Goal: Task Accomplishment & Management: Complete application form

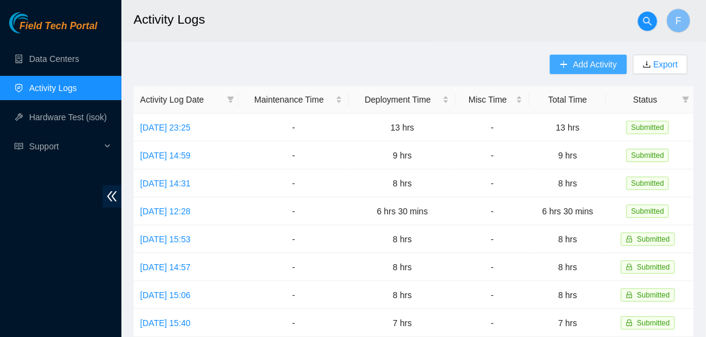
click at [573, 58] on span "Add Activity" at bounding box center [595, 64] width 44 height 13
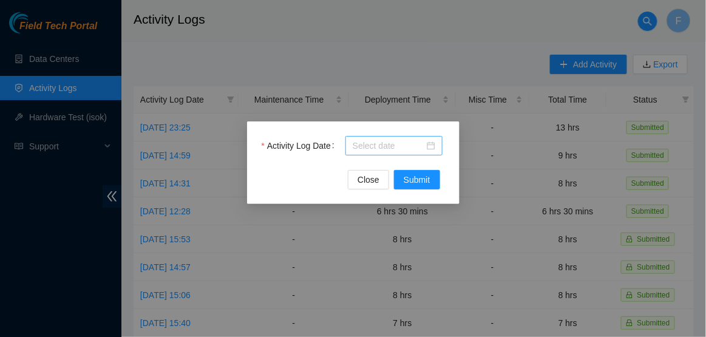
click at [432, 145] on div at bounding box center [394, 145] width 83 height 13
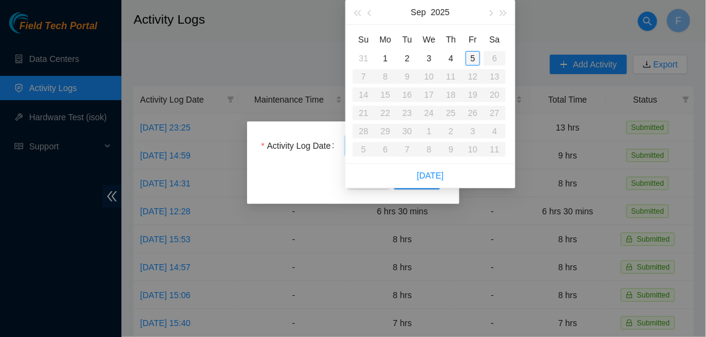
type input "[DATE]"
click at [472, 59] on div "5" at bounding box center [473, 58] width 15 height 15
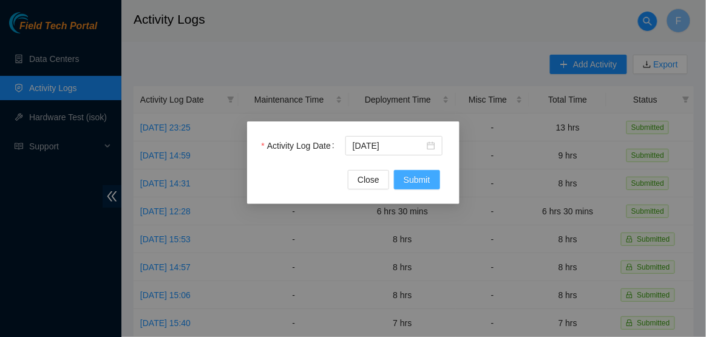
click at [407, 188] on button "Submit" at bounding box center [417, 179] width 46 height 19
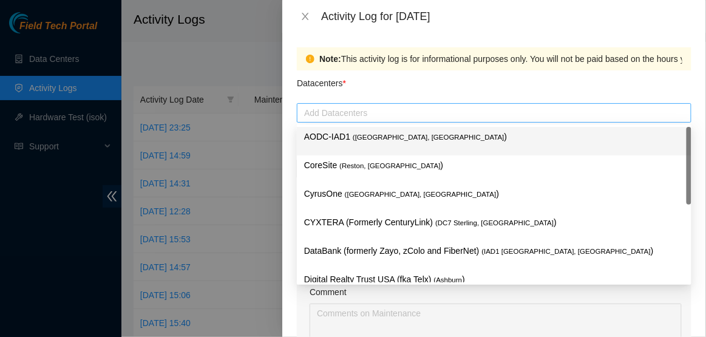
click at [400, 120] on div "Add Datacenters" at bounding box center [494, 112] width 395 height 19
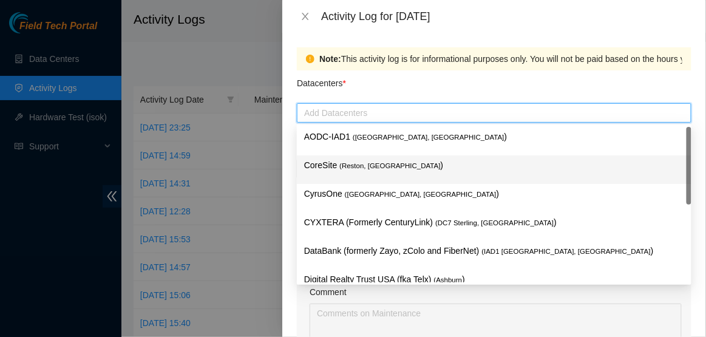
scroll to position [132, 0]
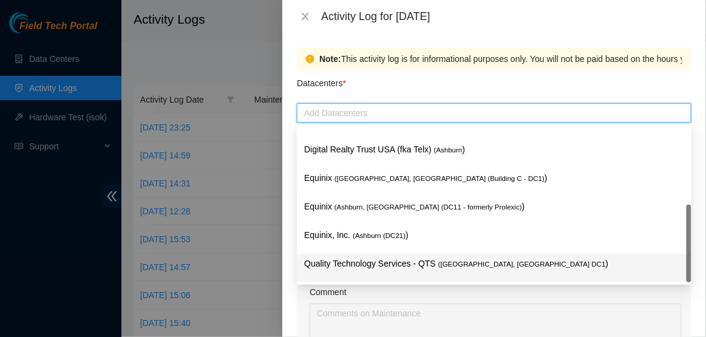
click at [355, 267] on p "Quality Technology Services - QTS ( [GEOGRAPHIC_DATA], [GEOGRAPHIC_DATA] DC1 )" at bounding box center [494, 264] width 380 height 14
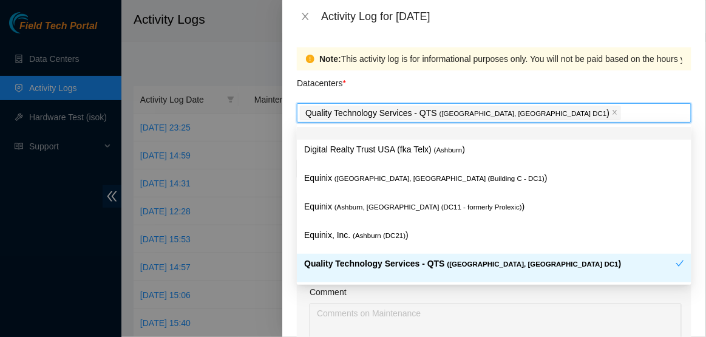
click at [468, 98] on div "Datacenters *" at bounding box center [494, 86] width 395 height 33
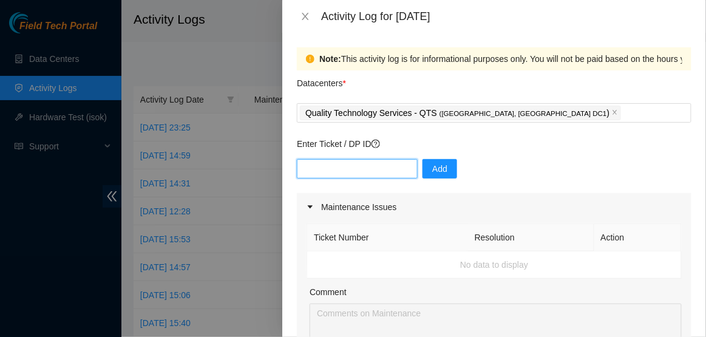
click at [373, 162] on input "text" at bounding box center [357, 168] width 121 height 19
type input "DP77110"
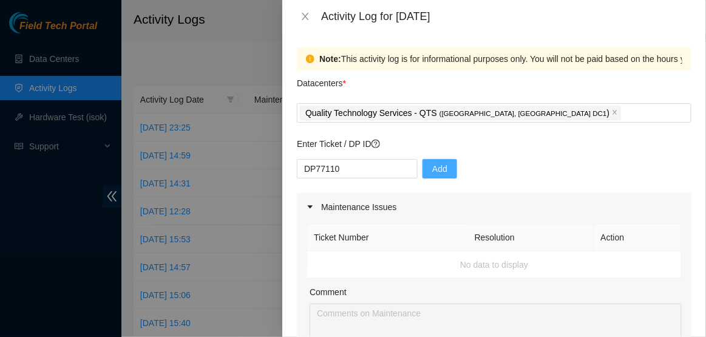
click at [441, 173] on button "Add" at bounding box center [440, 168] width 35 height 19
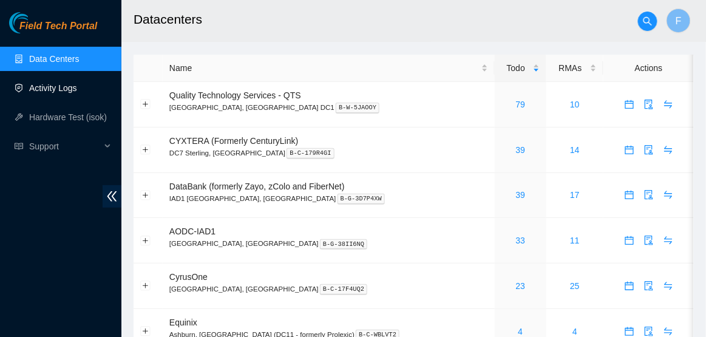
click at [71, 93] on link "Activity Logs" at bounding box center [53, 88] width 48 height 10
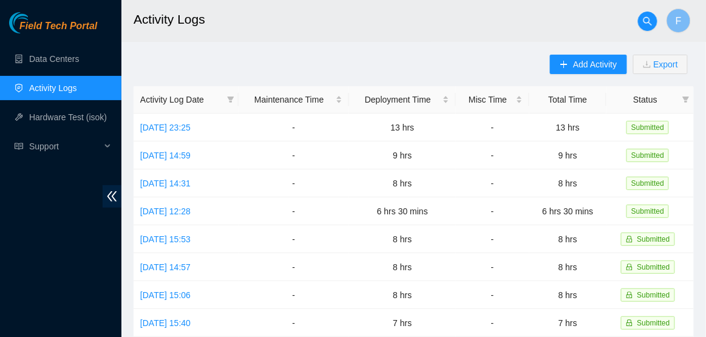
click at [598, 78] on div "Add Activity Export" at bounding box center [622, 71] width 144 height 32
click at [598, 62] on span "Add Activity" at bounding box center [595, 64] width 44 height 13
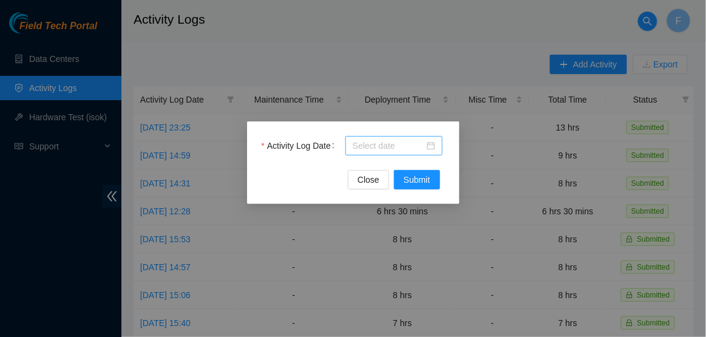
click at [440, 147] on div at bounding box center [394, 145] width 97 height 19
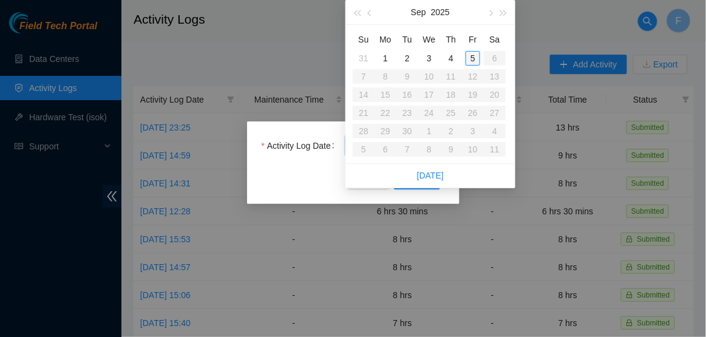
type input "[DATE]"
click at [469, 61] on div "5" at bounding box center [473, 58] width 15 height 15
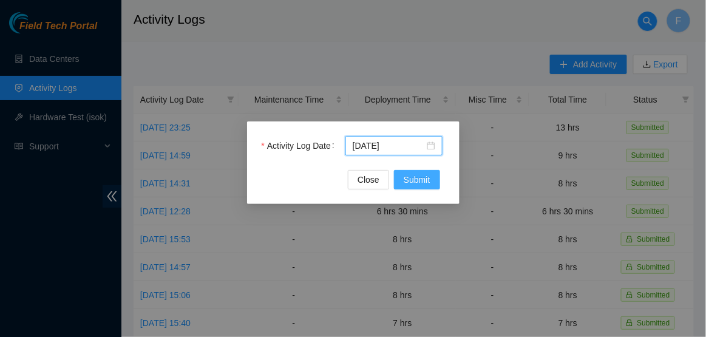
click at [407, 173] on span "Submit" at bounding box center [417, 179] width 27 height 13
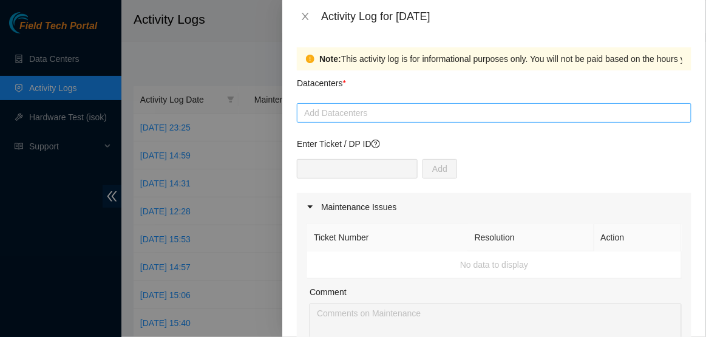
click at [364, 112] on div at bounding box center [494, 113] width 389 height 15
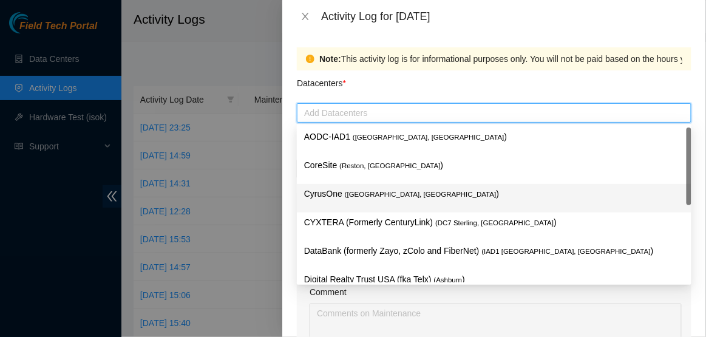
scroll to position [132, 0]
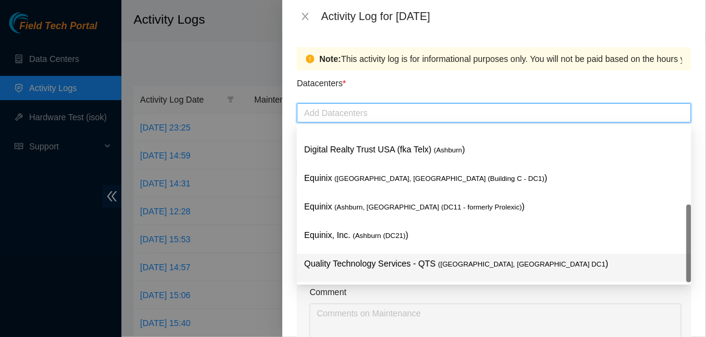
click at [338, 274] on div "Quality Technology Services - QTS ( [GEOGRAPHIC_DATA], [GEOGRAPHIC_DATA] DC1 )" at bounding box center [494, 268] width 380 height 22
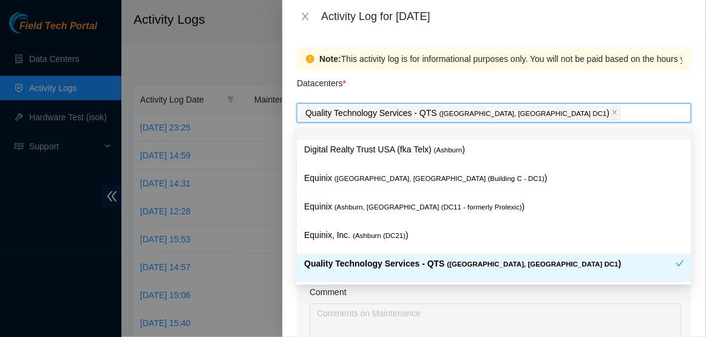
click at [481, 83] on div "Datacenters *" at bounding box center [494, 86] width 395 height 33
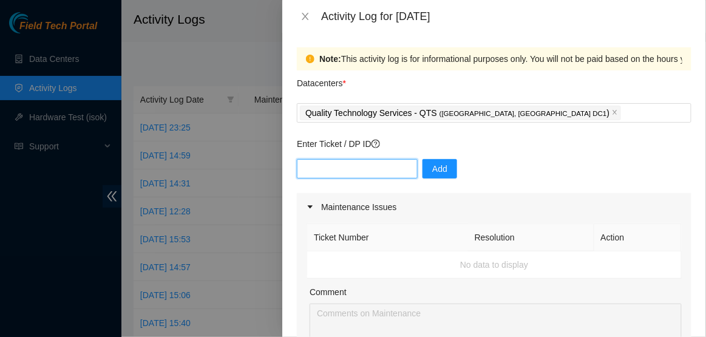
click at [370, 169] on input "text" at bounding box center [357, 168] width 121 height 19
type input "d"
type input "DP77110"
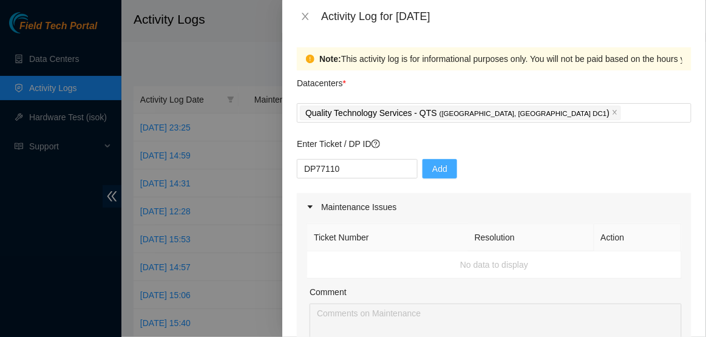
click at [432, 168] on span "Add" at bounding box center [439, 168] width 15 height 13
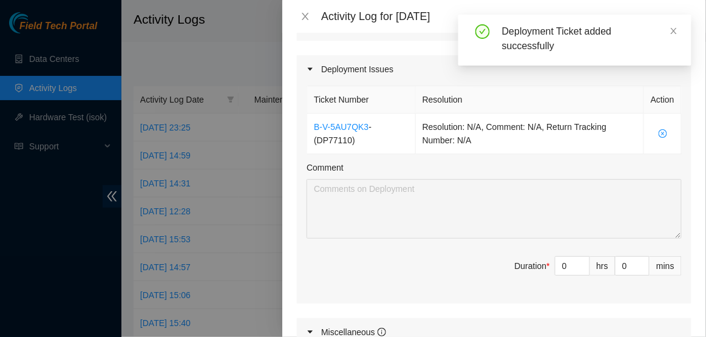
scroll to position [401, 0]
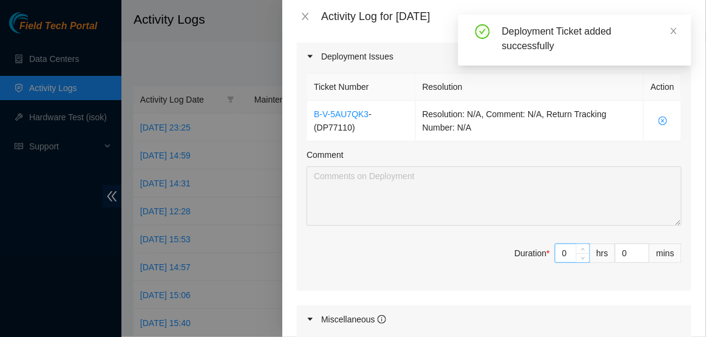
click at [572, 251] on input "0" at bounding box center [573, 253] width 34 height 18
type input "8"
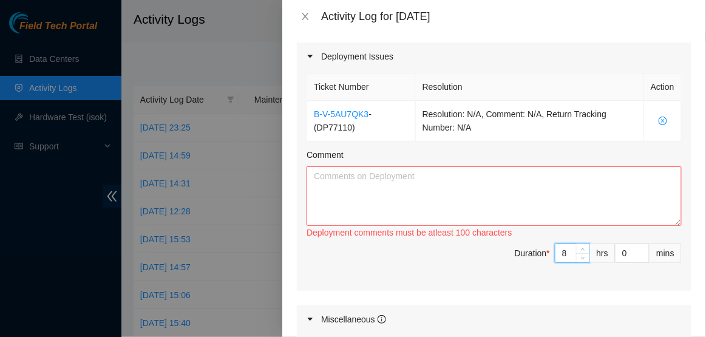
type input "8"
click at [451, 195] on textarea "Comment" at bounding box center [494, 196] width 375 height 60
paste textarea "Hi [PERSON_NAME], EOD Update: -Unboxed second half of DP-Took trash to LD, disp…"
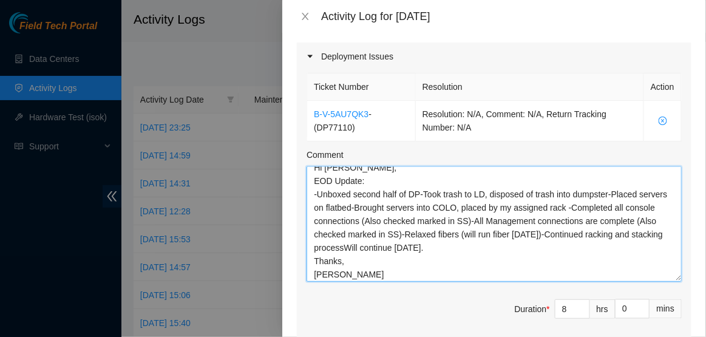
scroll to position [0, 0]
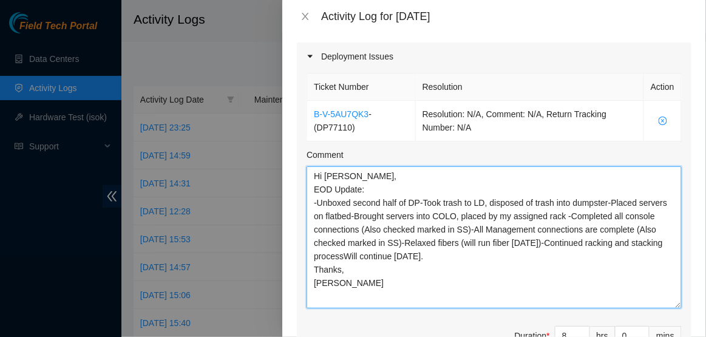
drag, startPoint x: 679, startPoint y: 222, endPoint x: 656, endPoint y: 304, distance: 85.2
click at [656, 304] on textarea "Hi [PERSON_NAME], EOD Update: -Unboxed second half of DP-Took trash to LD, disp…" at bounding box center [494, 237] width 375 height 142
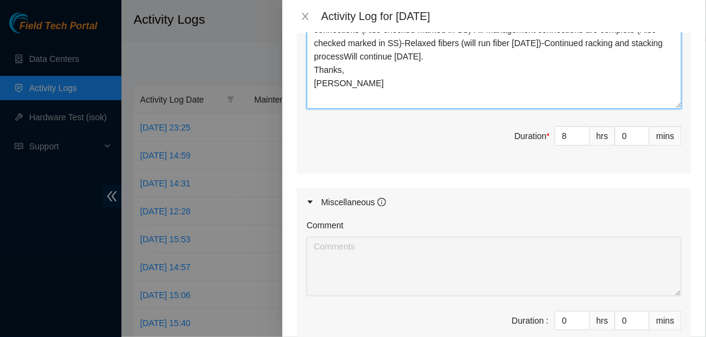
scroll to position [753, 0]
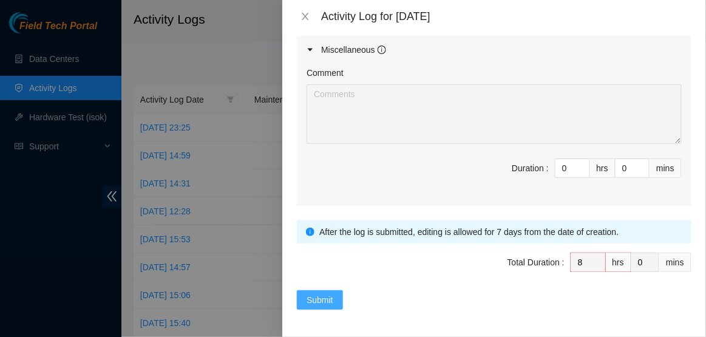
type textarea "Hi [PERSON_NAME], EOD Update: -Unboxed second half of DP-Took trash to LD, disp…"
click at [333, 301] on span "Submit" at bounding box center [320, 299] width 27 height 13
